Goal: Transaction & Acquisition: Register for event/course

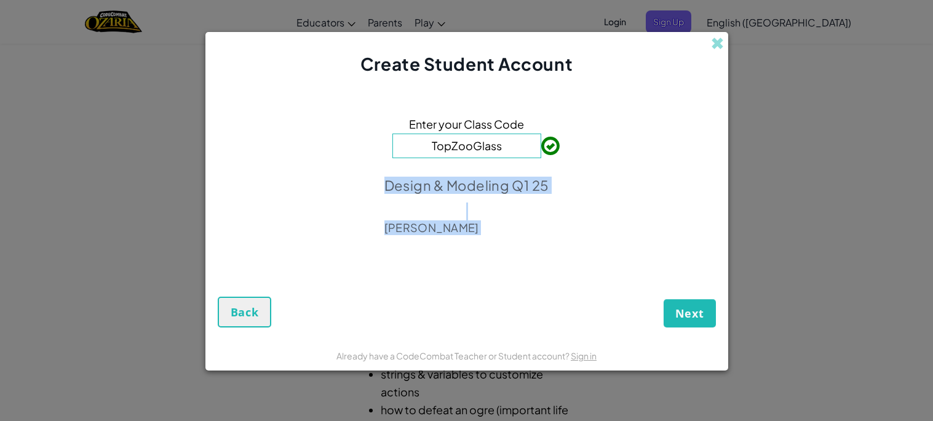
drag, startPoint x: 316, startPoint y: 177, endPoint x: 674, endPoint y: 303, distance: 380.0
click at [674, 303] on form "Enter your Class Code TopZooGlass Design & Modeling Q1 25 [PERSON_NAME] Next Ba…" at bounding box center [466, 207] width 523 height 263
click at [674, 303] on button "Next" at bounding box center [689, 313] width 52 height 28
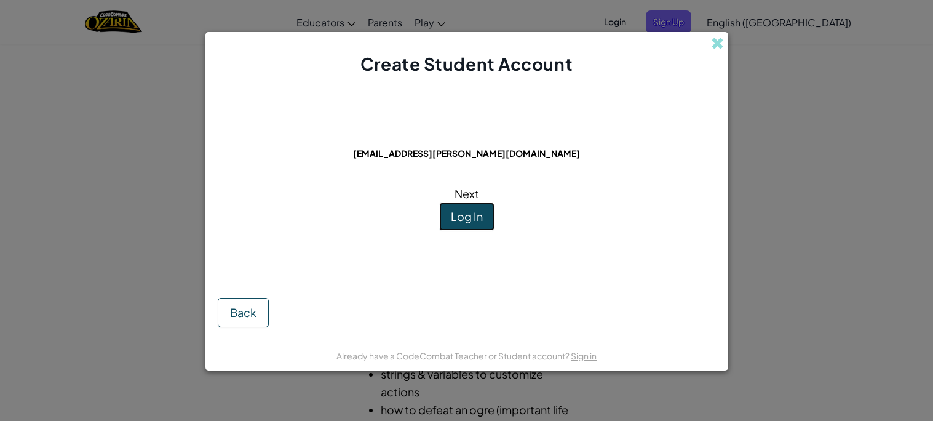
click at [467, 218] on span "Log In" at bounding box center [467, 216] width 32 height 14
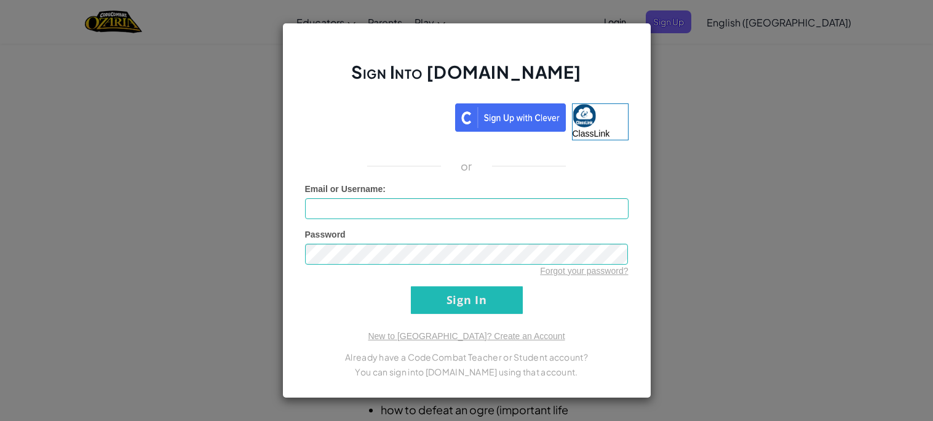
click at [413, 101] on div "Sign Into [DOMAIN_NAME] ClassLink or Unknown Error Email or Username : Password…" at bounding box center [466, 210] width 369 height 375
